Goal: Check status

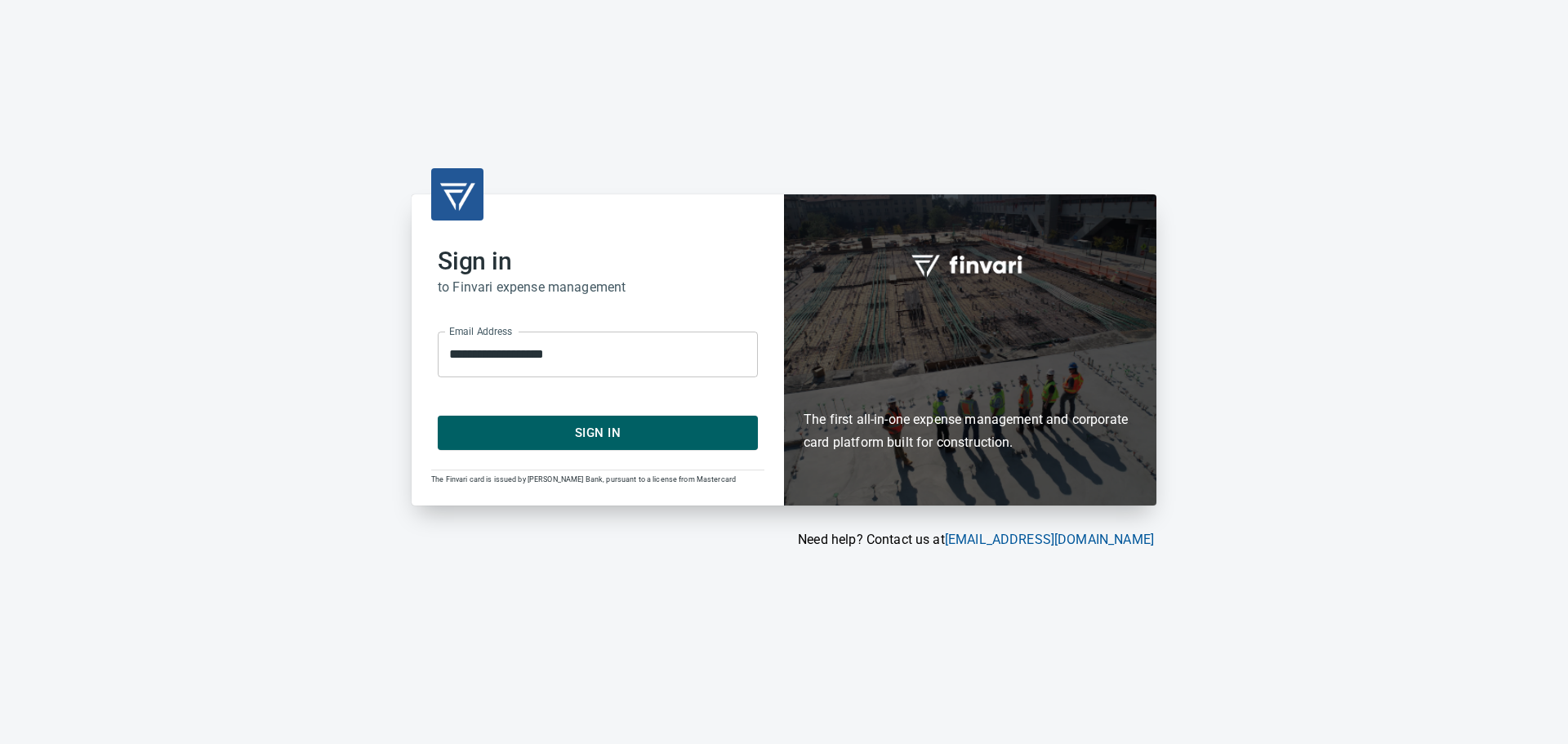
click at [651, 442] on span "Sign In" at bounding box center [598, 432] width 284 height 21
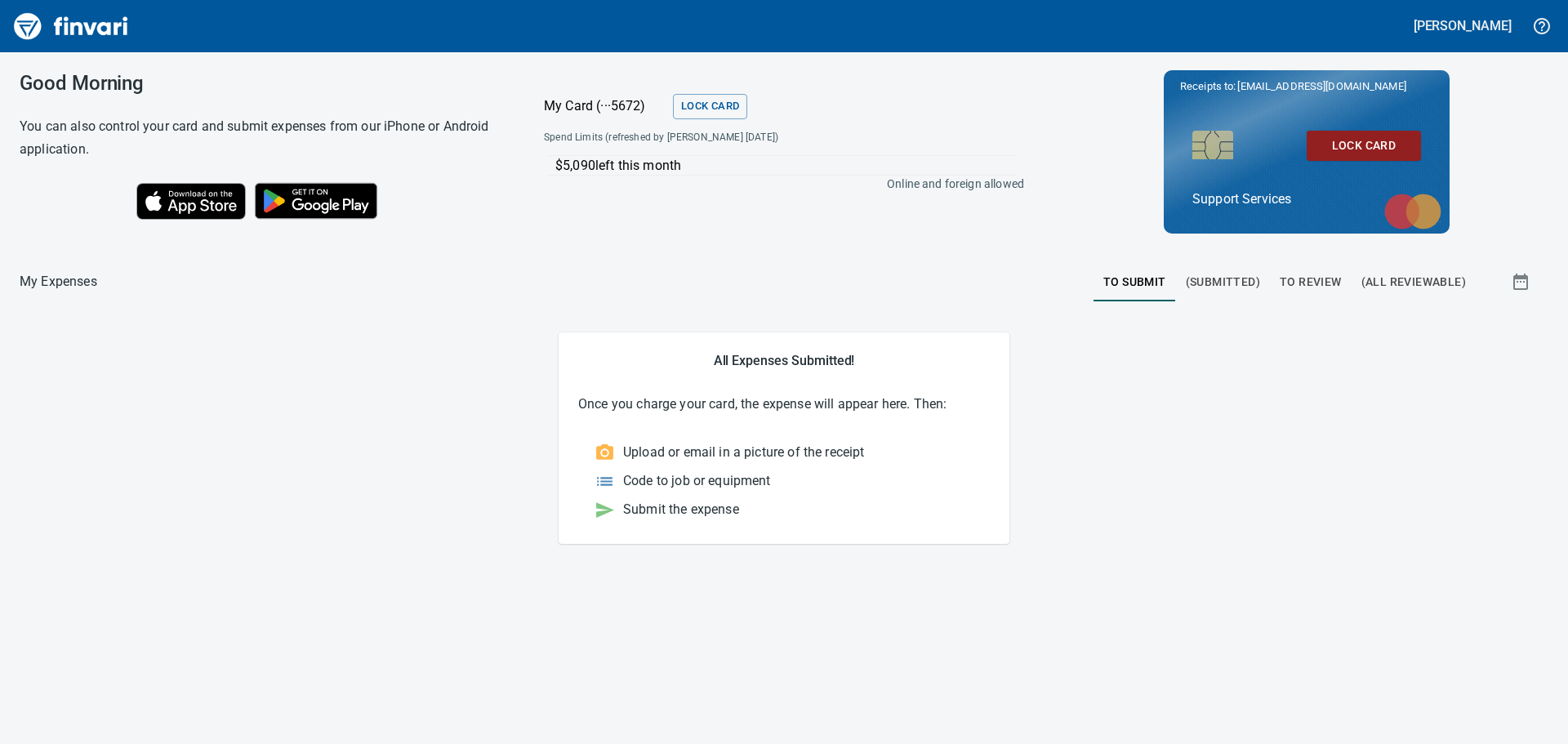
click at [1251, 282] on span "(Submitted)" at bounding box center [1223, 282] width 74 height 20
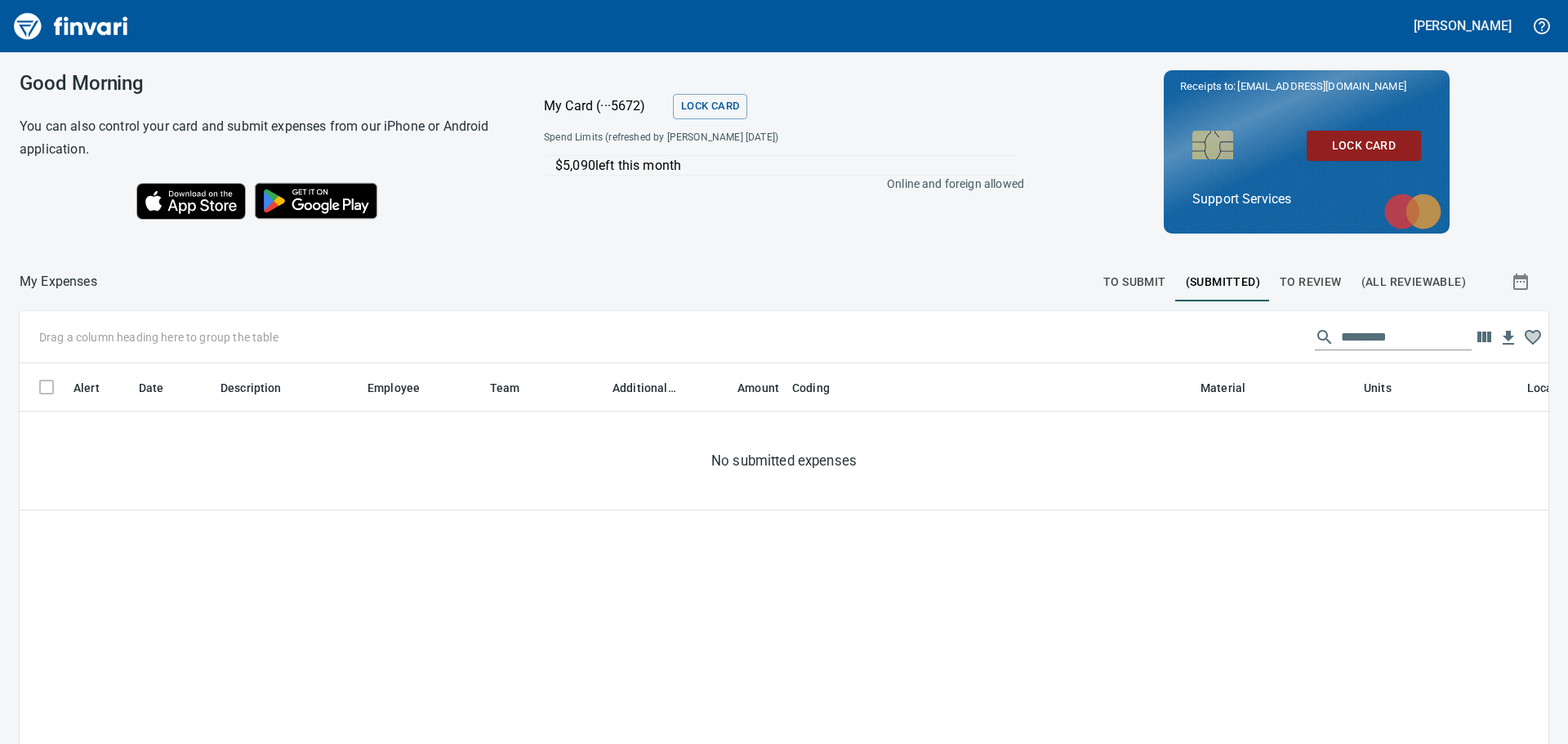
scroll to position [540, 1504]
click at [1325, 285] on span "To Review" at bounding box center [1310, 282] width 62 height 20
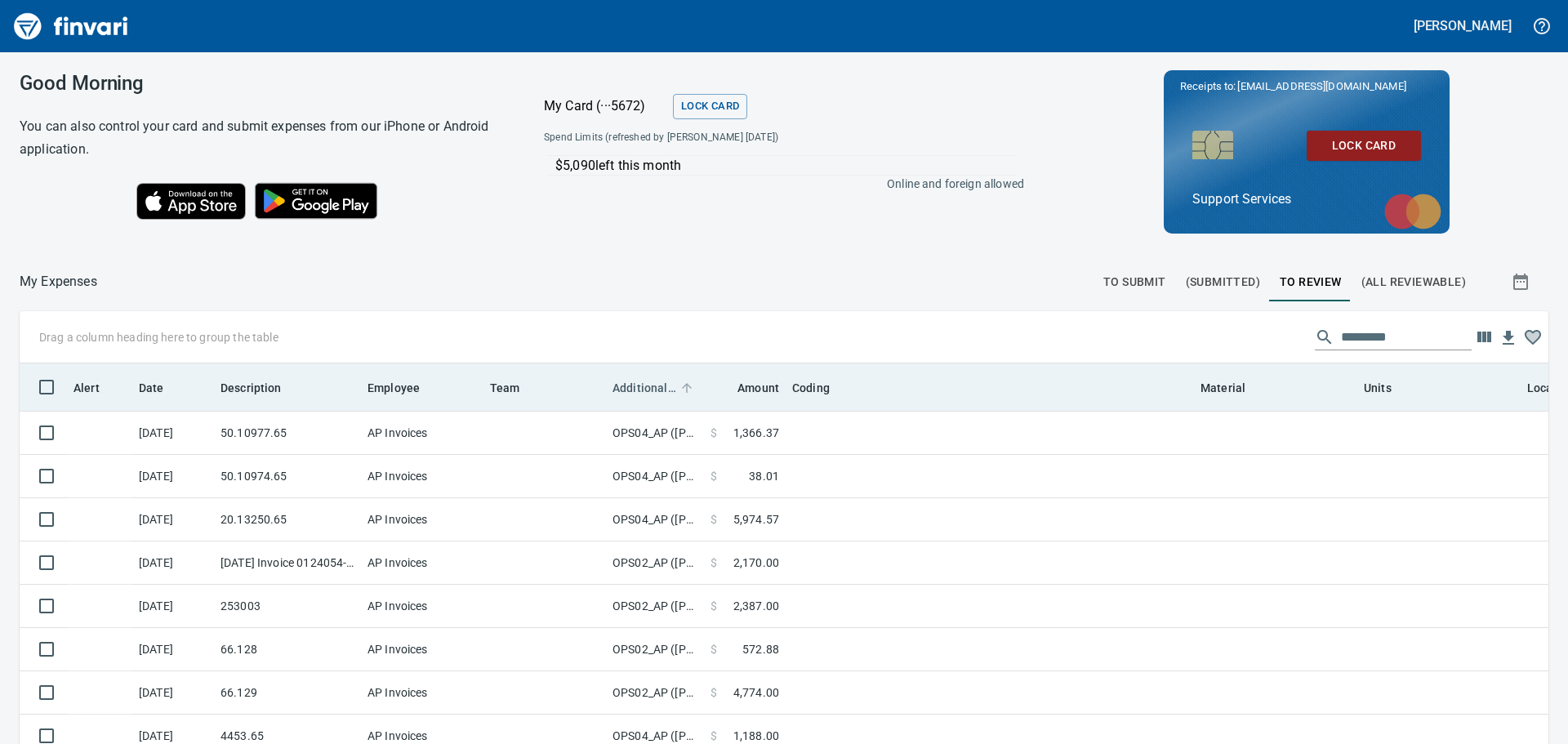
click at [652, 380] on span "Additional Reviewer" at bounding box center [644, 388] width 64 height 19
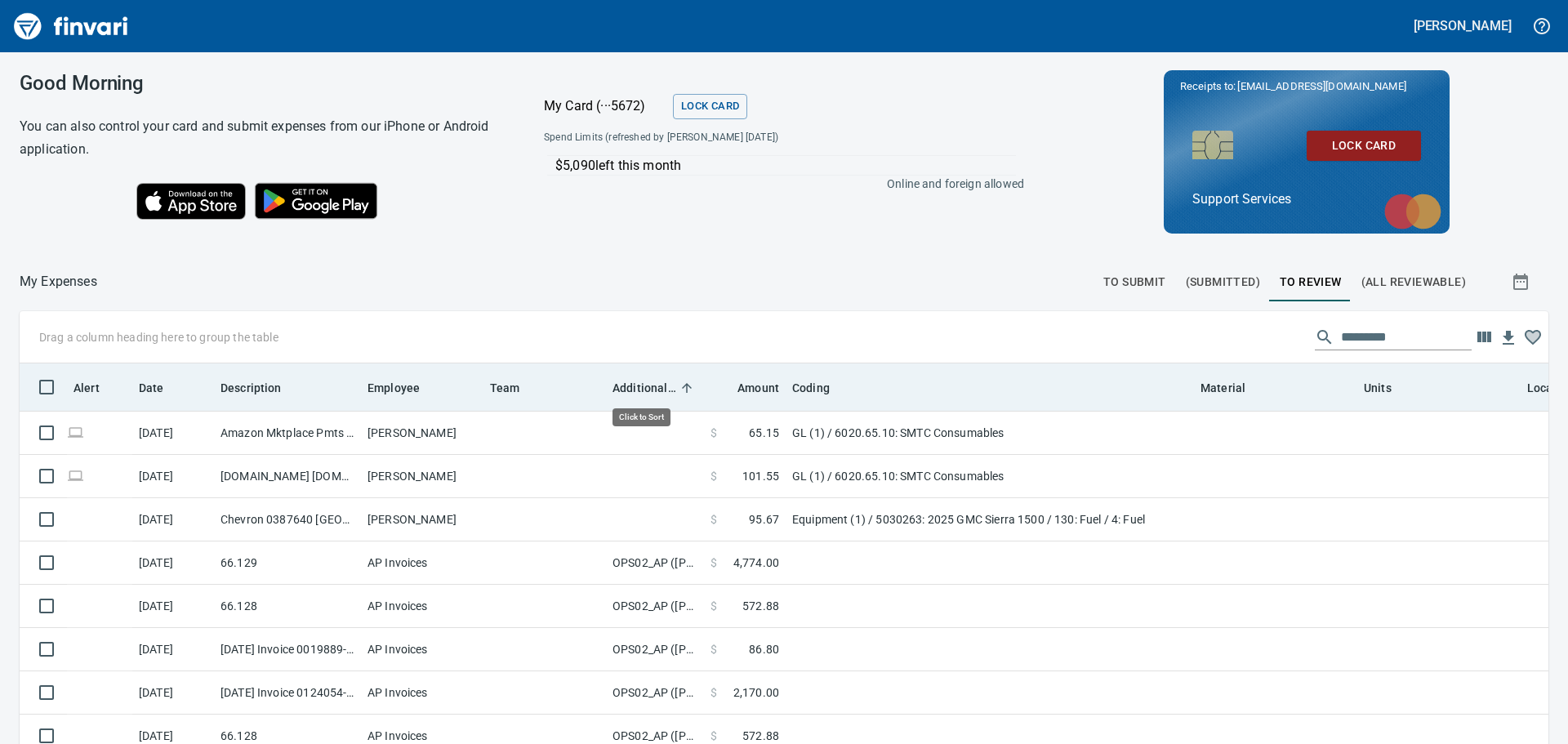
click at [652, 380] on span "Additional Reviewer" at bounding box center [644, 388] width 64 height 19
